Goal: Ask a question

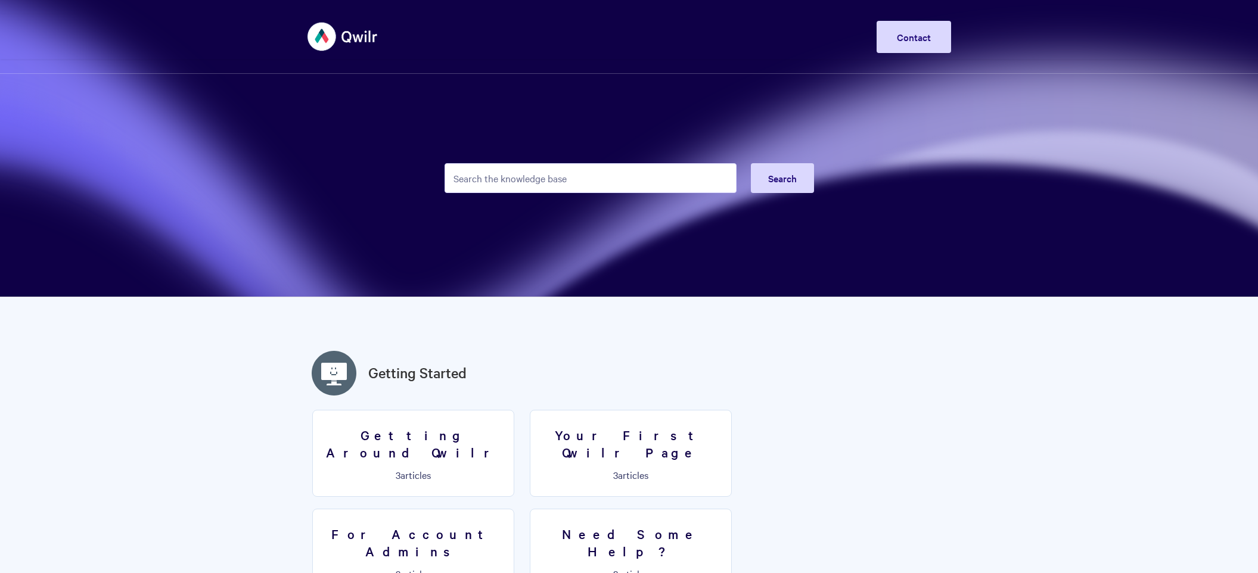
click at [481, 180] on input "Search the knowledge base" at bounding box center [590, 178] width 292 height 30
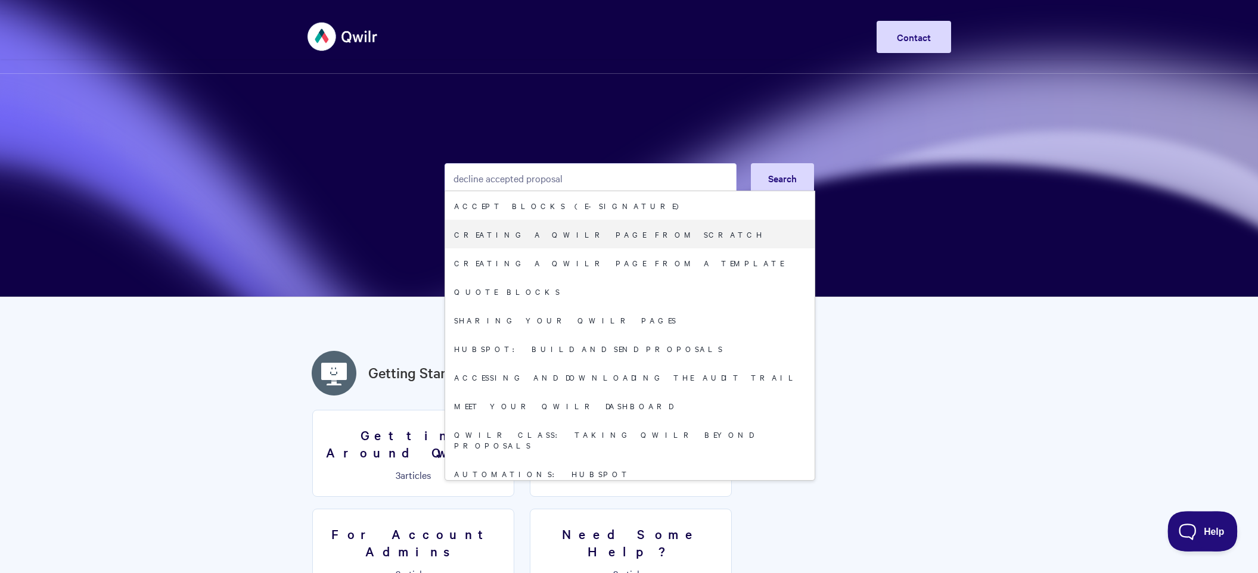
type input "decline accepted proposal"
click at [1209, 532] on span "Help" at bounding box center [1198, 529] width 62 height 8
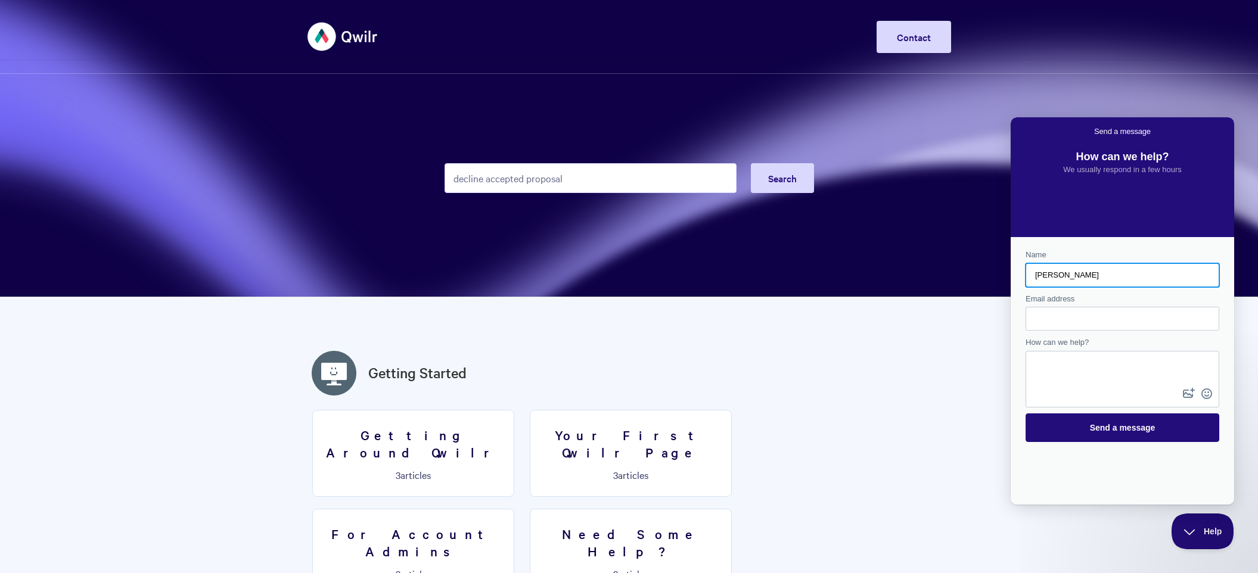
type input "[PERSON_NAME]"
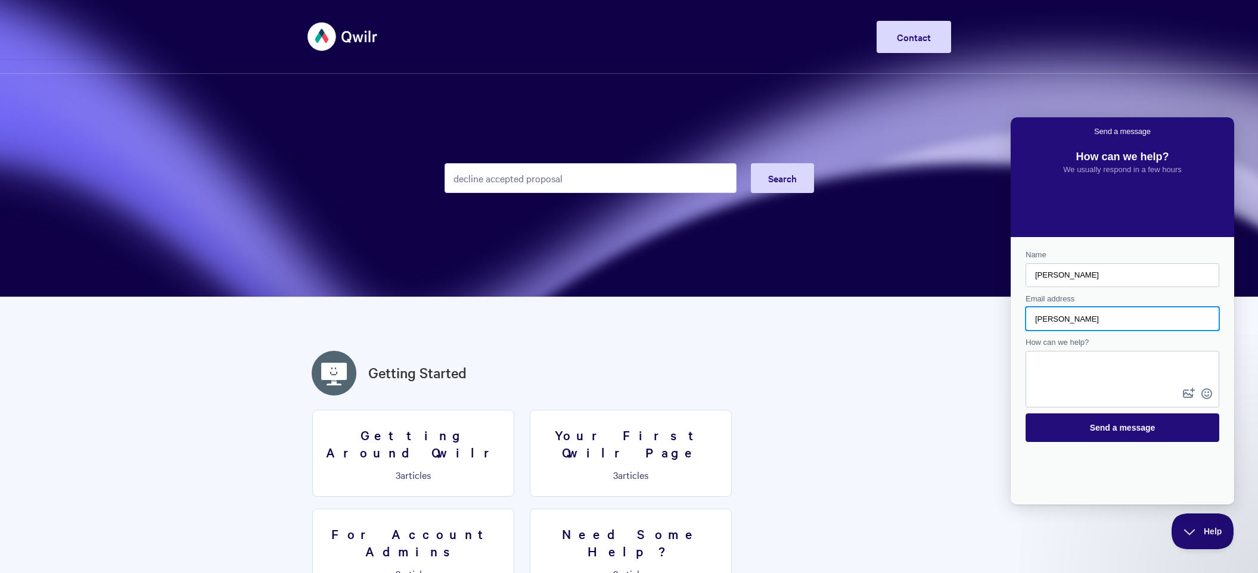
type input "[PERSON_NAME][EMAIL_ADDRESS][DOMAIN_NAME]"
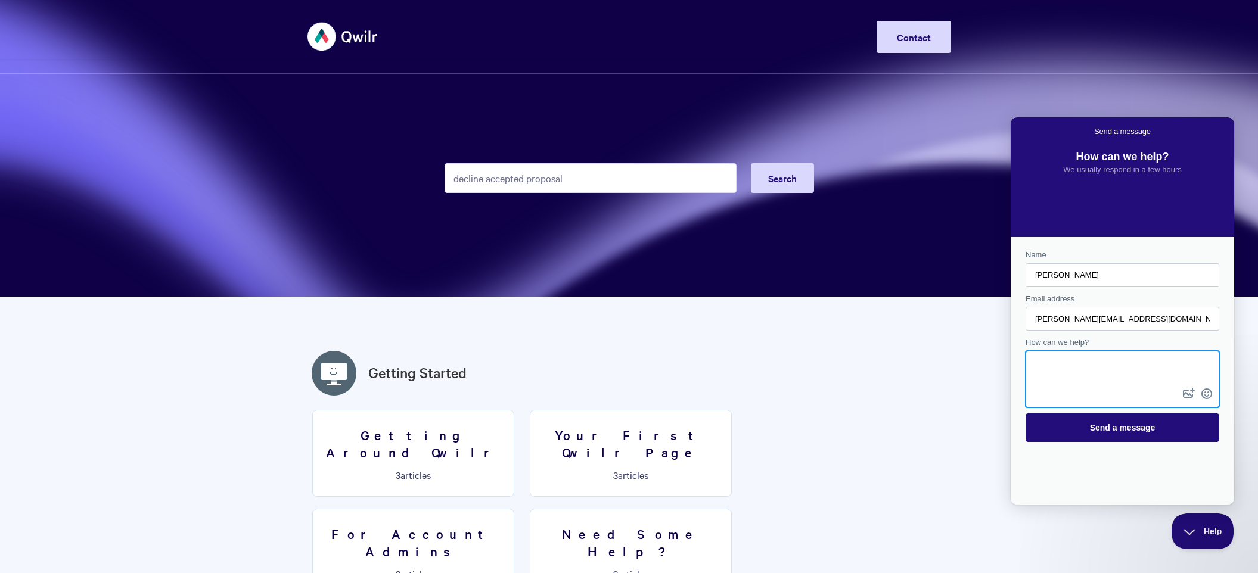
click at [1070, 370] on textarea "How can we help?" at bounding box center [1121, 368] width 191 height 33
type textarea "H"
type textarea "Can I set a proposal to decline, a customer accepted it, then changed their mind"
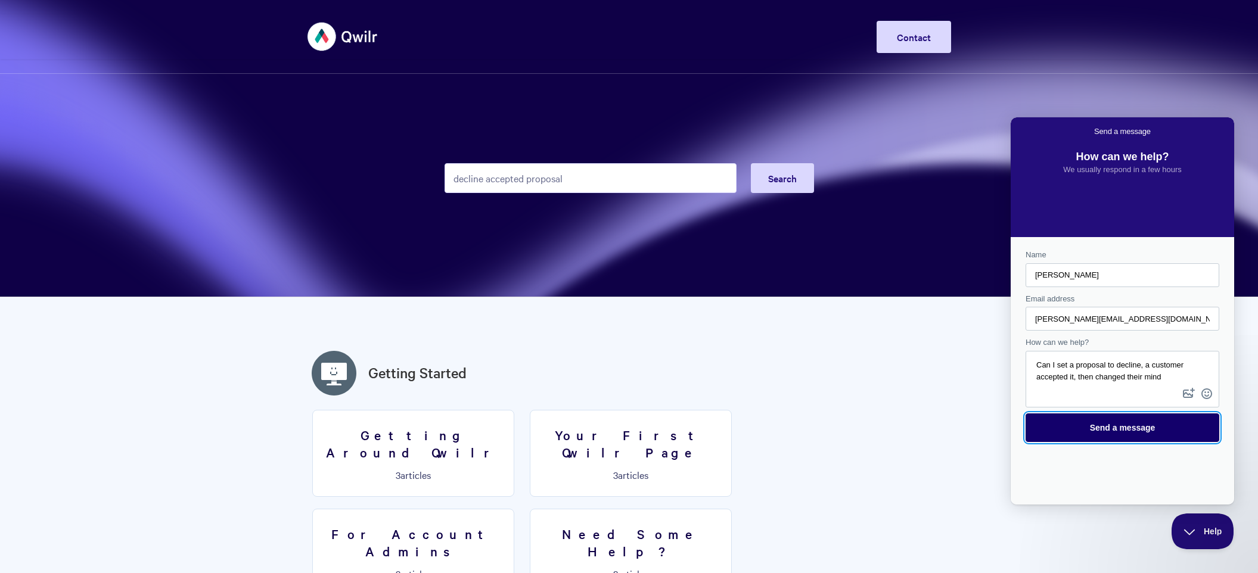
click at [1113, 429] on span "Send a message" at bounding box center [1123, 428] width 66 height 10
